Goal: Task Accomplishment & Management: Use online tool/utility

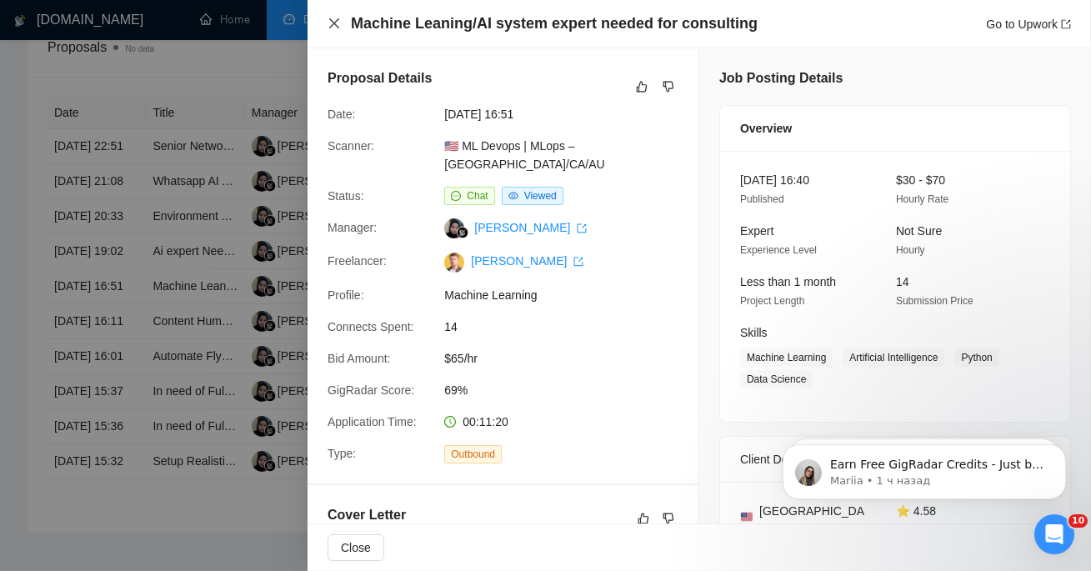
click at [332, 23] on icon "close" at bounding box center [334, 23] width 13 height 13
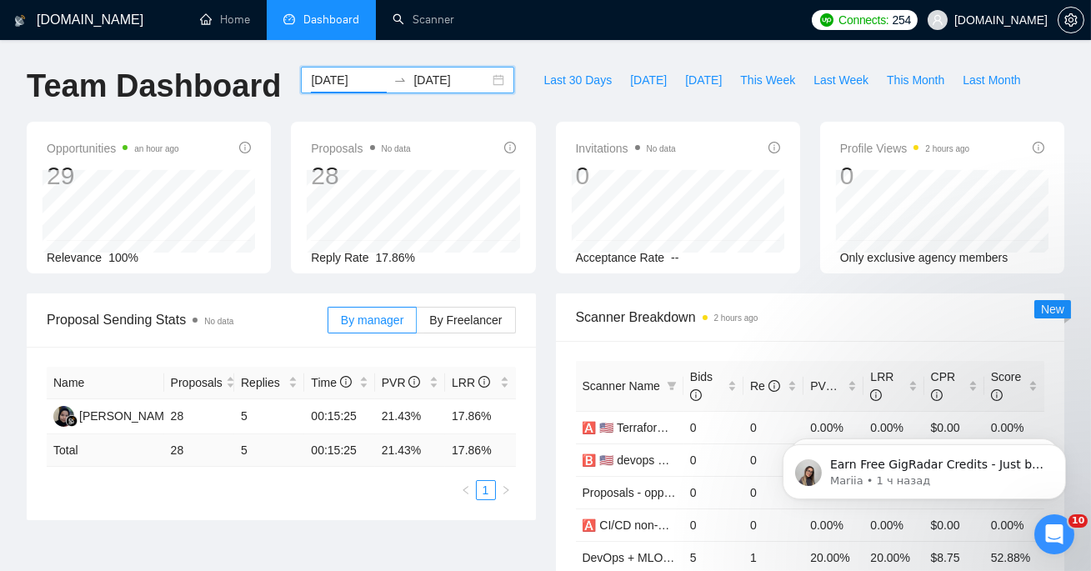
click at [328, 79] on input "[DATE]" at bounding box center [349, 80] width 76 height 18
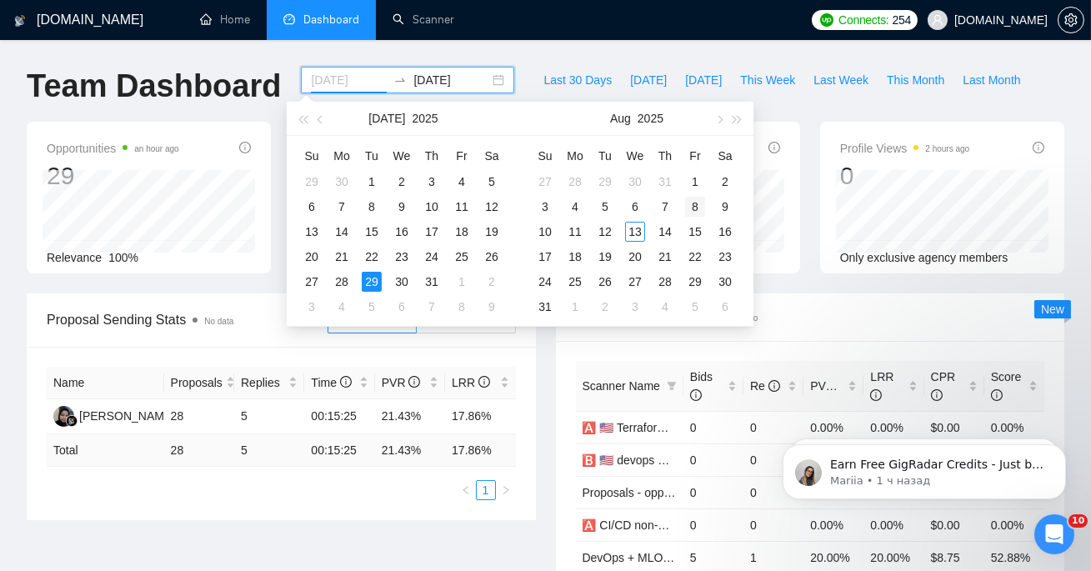
type input "[DATE]"
click at [695, 209] on div "8" at bounding box center [695, 207] width 20 height 20
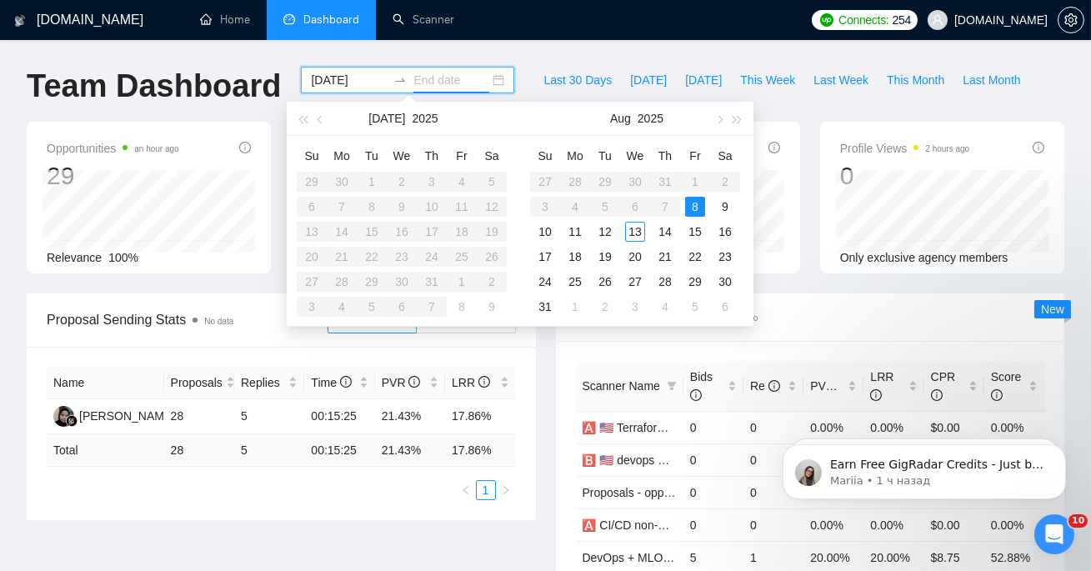
click at [695, 209] on div "8" at bounding box center [695, 207] width 20 height 20
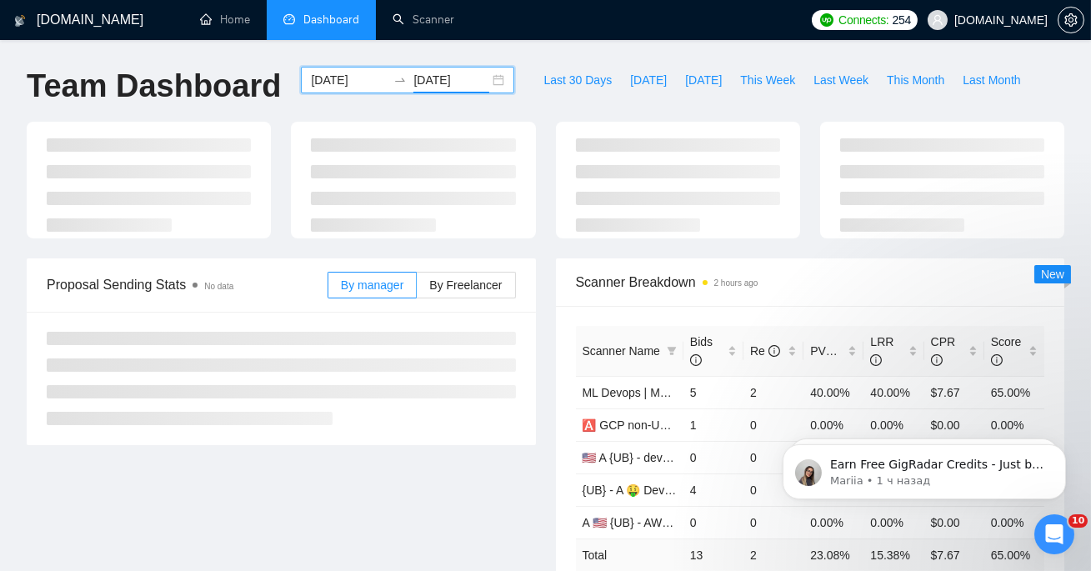
scroll to position [57, 0]
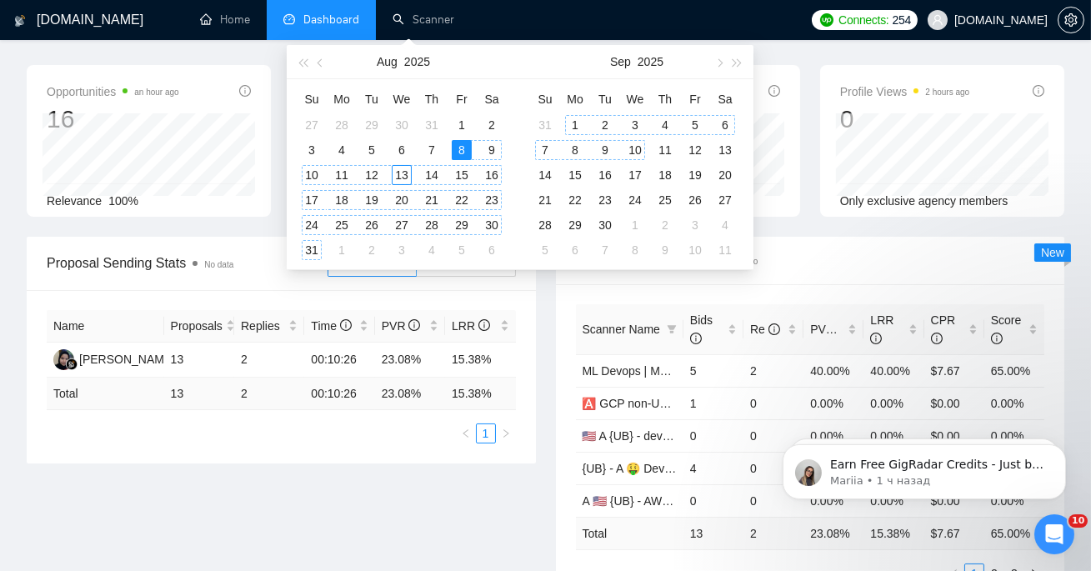
type input "[DATE]"
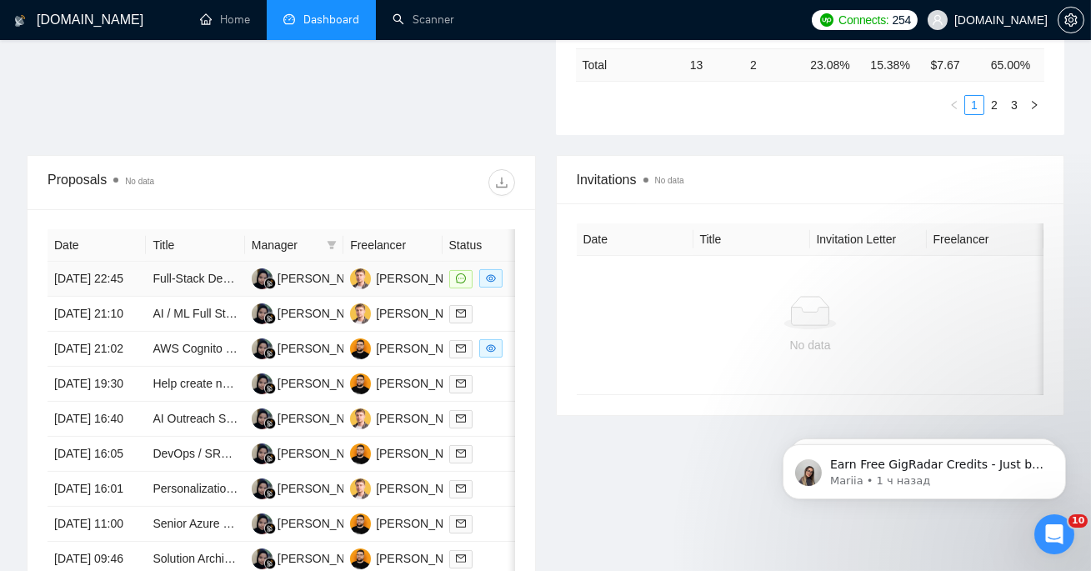
click at [197, 297] on td "Full-Stack Developer(s) with AI/ML Expertise for Innovative SaaS Platform" at bounding box center [195, 279] width 98 height 35
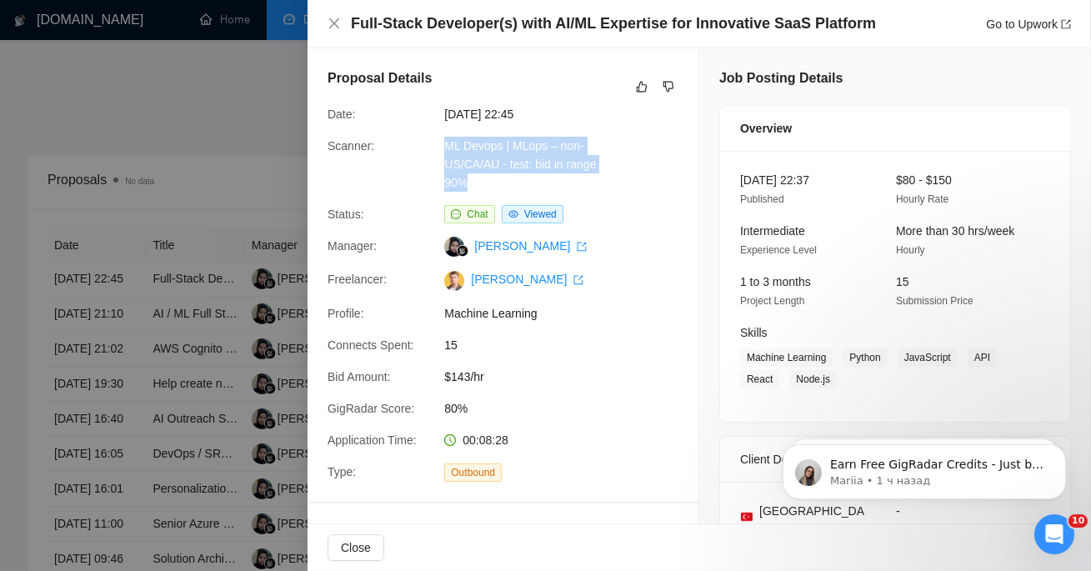
copy link "ML Devops | MLops – non-US/CA/AU - test: bid in range 90%"
drag, startPoint x: 443, startPoint y: 145, endPoint x: 485, endPoint y: 176, distance: 52.5
click at [485, 176] on div "ML Devops | MLops – non-US/CA/AU - test: bid in range 90%" at bounding box center [526, 164] width 176 height 55
click at [527, 116] on span "[DATE] 22:45" at bounding box center [569, 114] width 250 height 18
copy span "22:45"
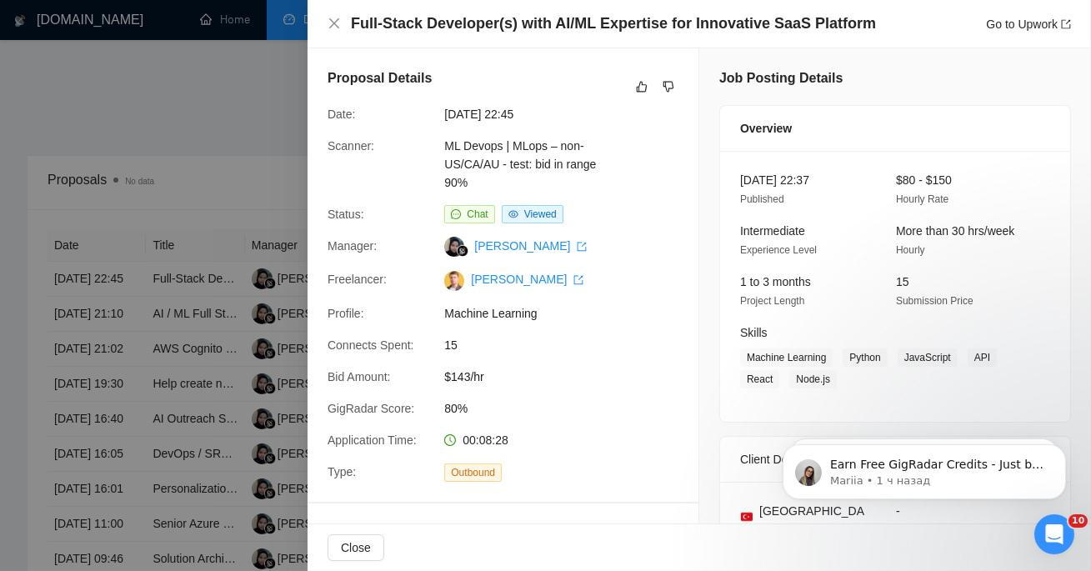
drag, startPoint x: 525, startPoint y: 113, endPoint x: 553, endPoint y: 114, distance: 28.4
click at [553, 114] on span "[DATE] 22:45" at bounding box center [569, 114] width 250 height 18
click at [331, 23] on icon "close" at bounding box center [334, 23] width 13 height 13
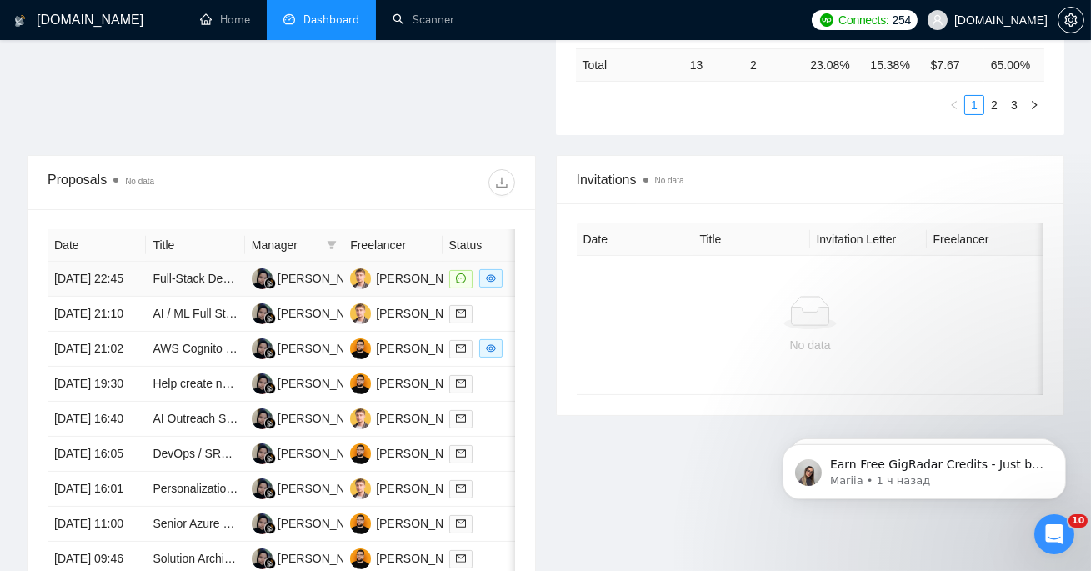
click at [243, 294] on td "Full-Stack Developer(s) with AI/ML Expertise for Innovative SaaS Platform" at bounding box center [195, 279] width 98 height 35
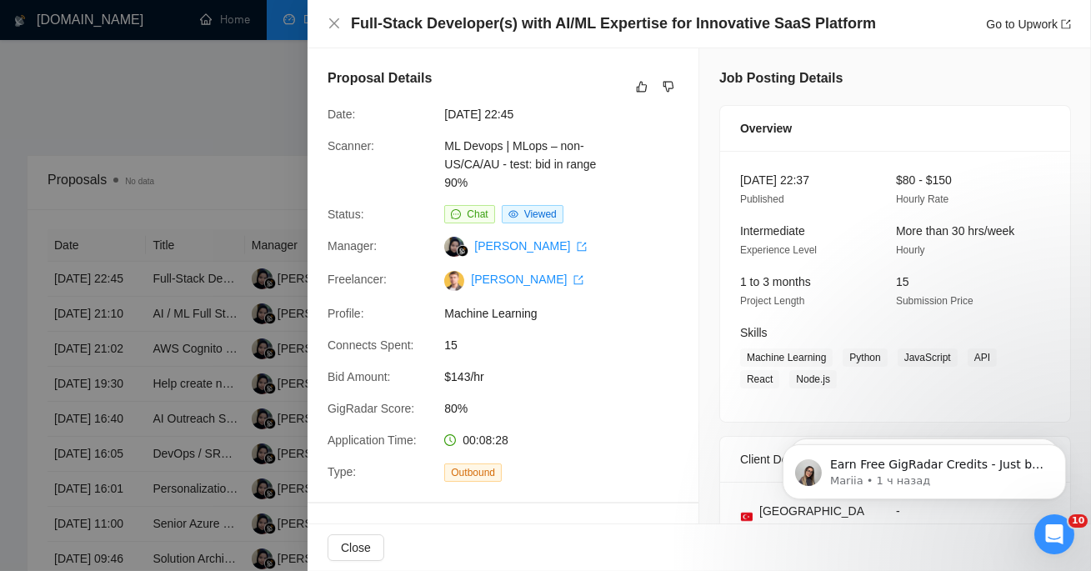
drag, startPoint x: 523, startPoint y: 114, endPoint x: 574, endPoint y: 114, distance: 50.8
click at [574, 114] on span "[DATE] 22:45" at bounding box center [569, 114] width 250 height 18
copy span "22:45"
click at [335, 22] on icon "close" at bounding box center [334, 23] width 13 height 13
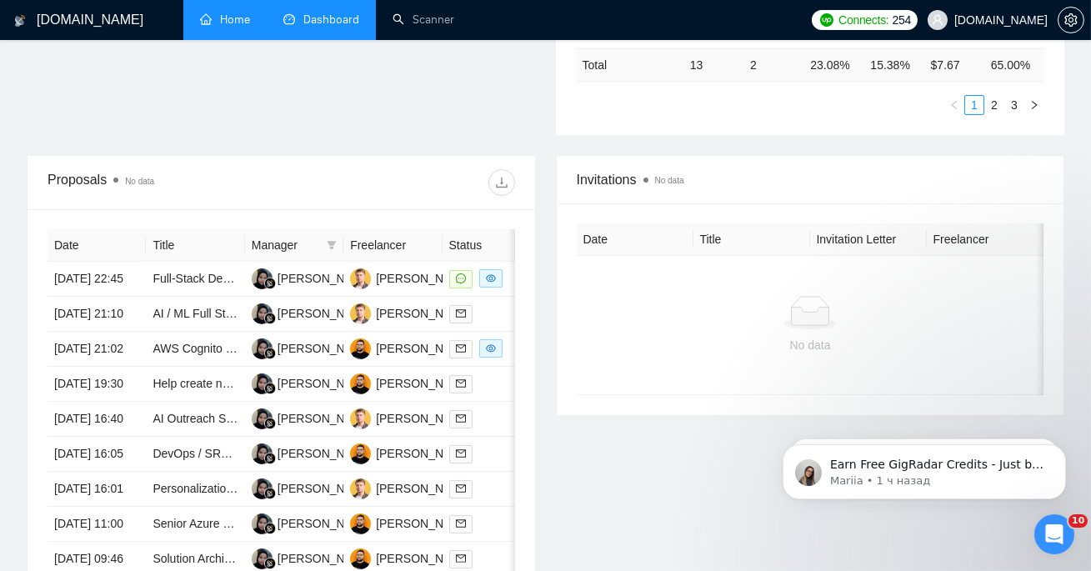
click at [225, 18] on link "Home" at bounding box center [225, 20] width 50 height 14
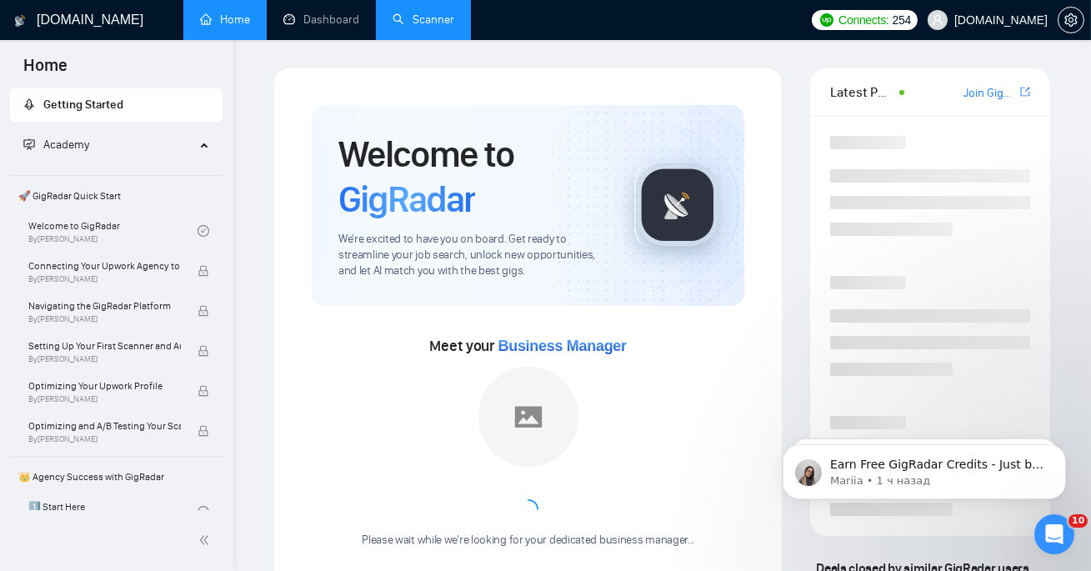
click at [394, 15] on link "Scanner" at bounding box center [424, 20] width 62 height 14
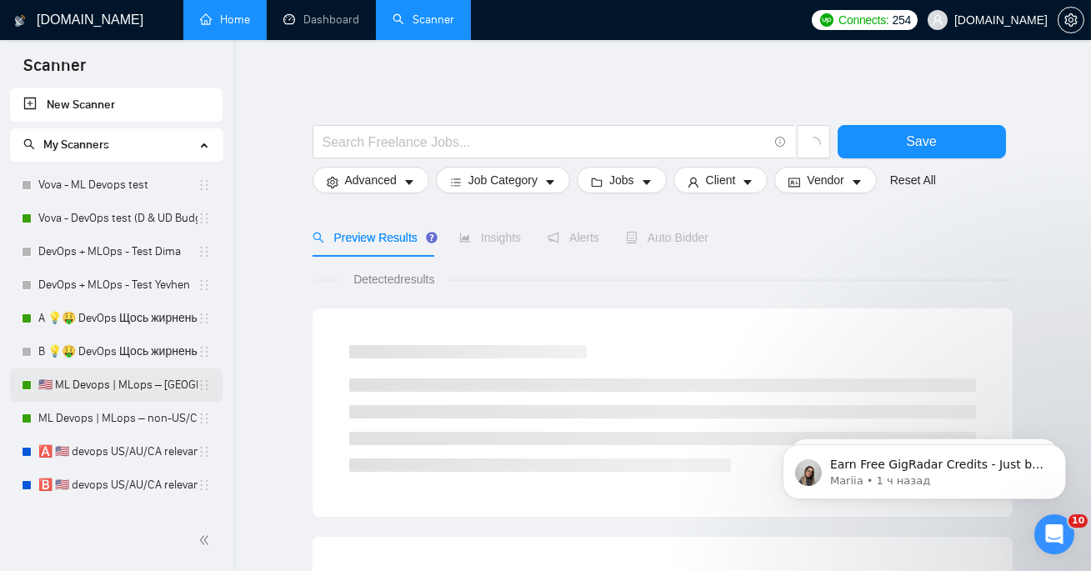
click at [106, 394] on link "🇺🇸 ML Devops | MLops – [GEOGRAPHIC_DATA]/CA/AU - test: bid in range 90%" at bounding box center [117, 384] width 159 height 33
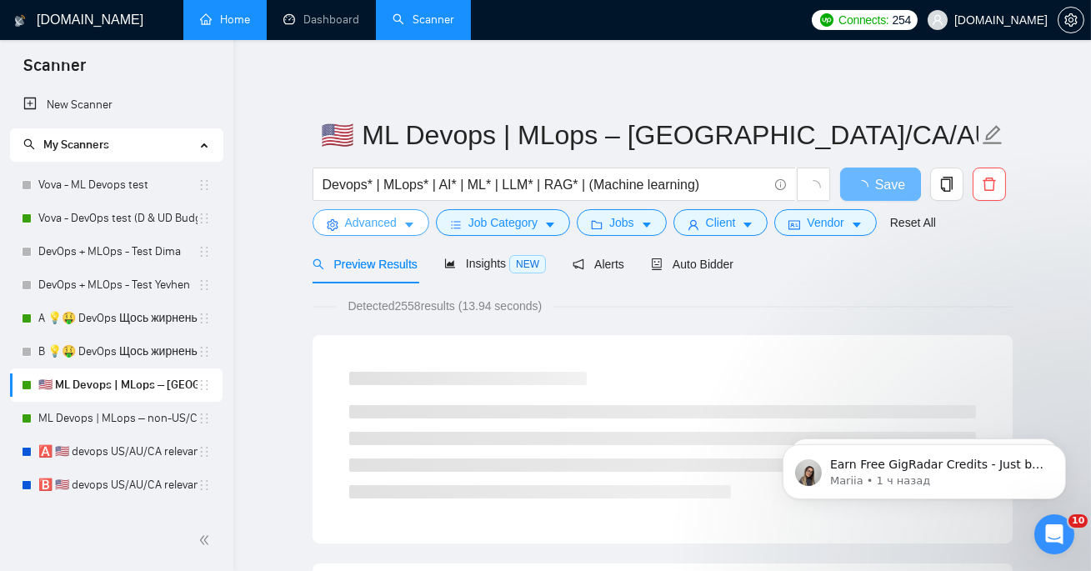
click at [362, 216] on span "Advanced" at bounding box center [371, 222] width 52 height 18
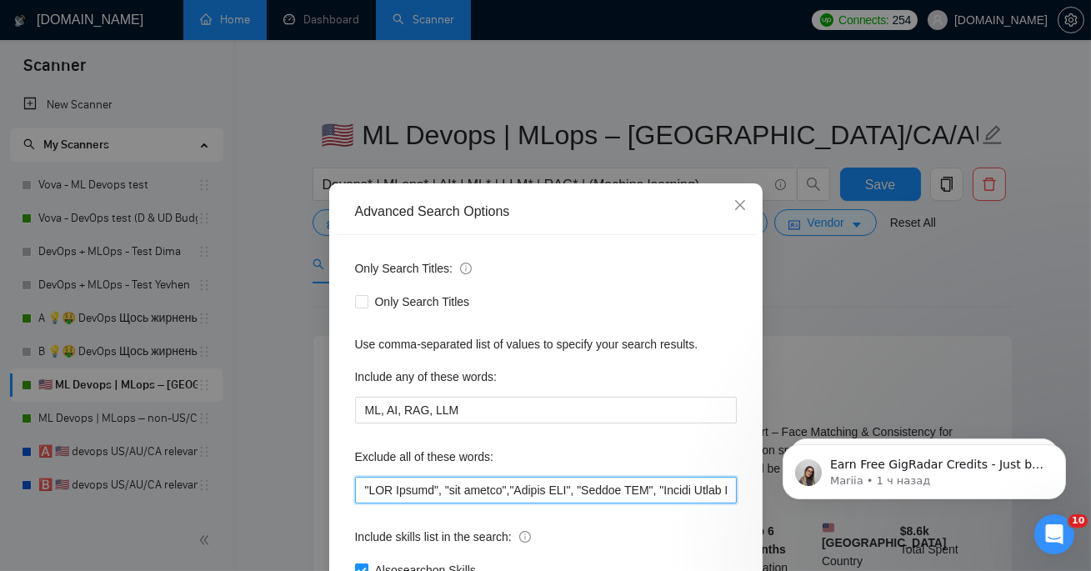
click at [365, 485] on input "text" at bounding box center [546, 490] width 382 height 27
click at [368, 488] on input "text" at bounding box center [546, 490] width 382 height 27
paste input "full-stack developer"
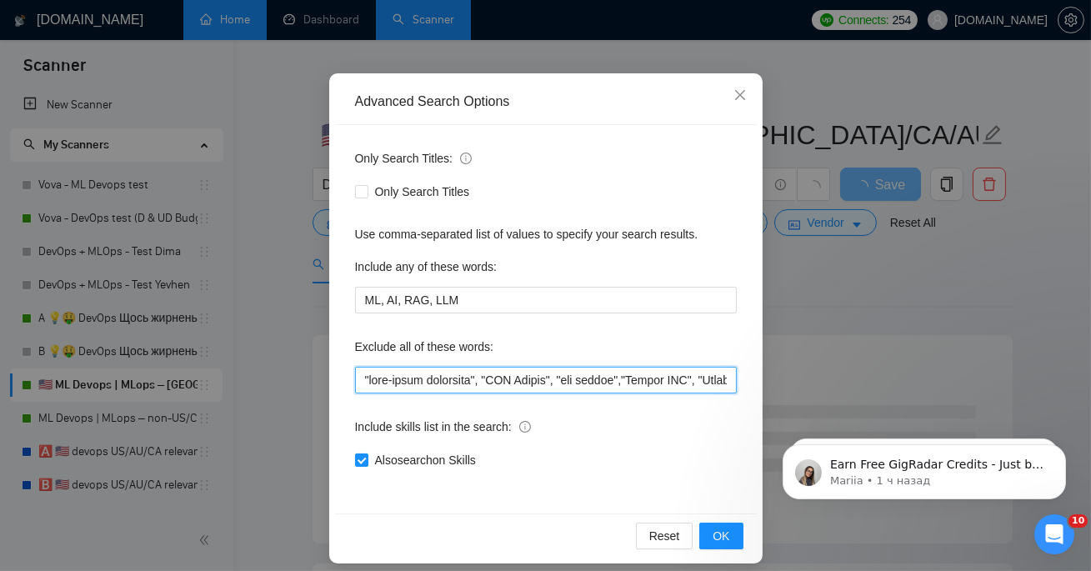
scroll to position [122, 0]
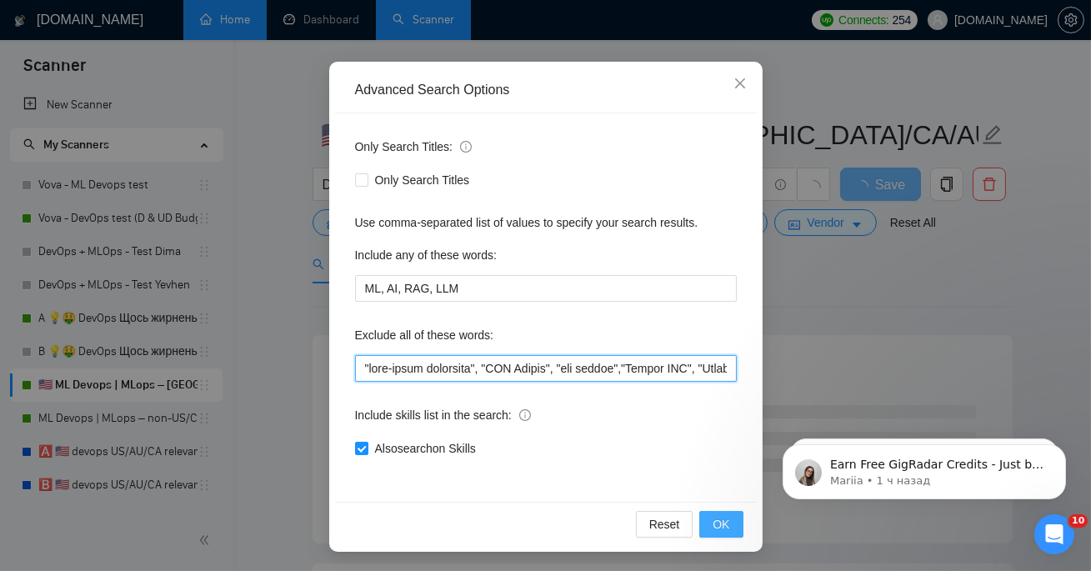
type input ""full-stack developer", "IBM Maximo", "ibm maximo","Oracle IAM", "Oracle SFA", …"
click at [735, 518] on button "OK" at bounding box center [720, 524] width 43 height 27
